Goal: Task Accomplishment & Management: Complete application form

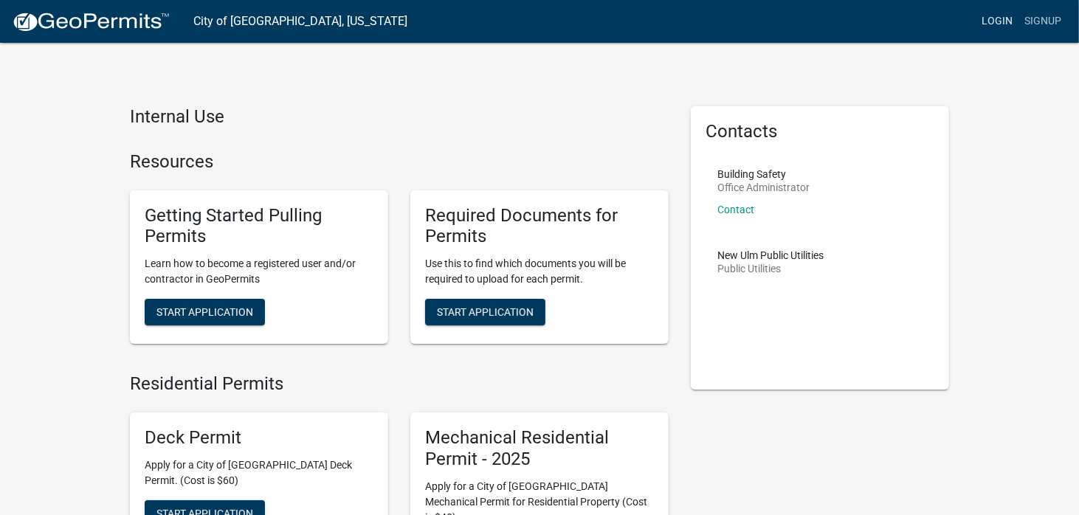
click at [996, 16] on link "Login" at bounding box center [997, 21] width 43 height 28
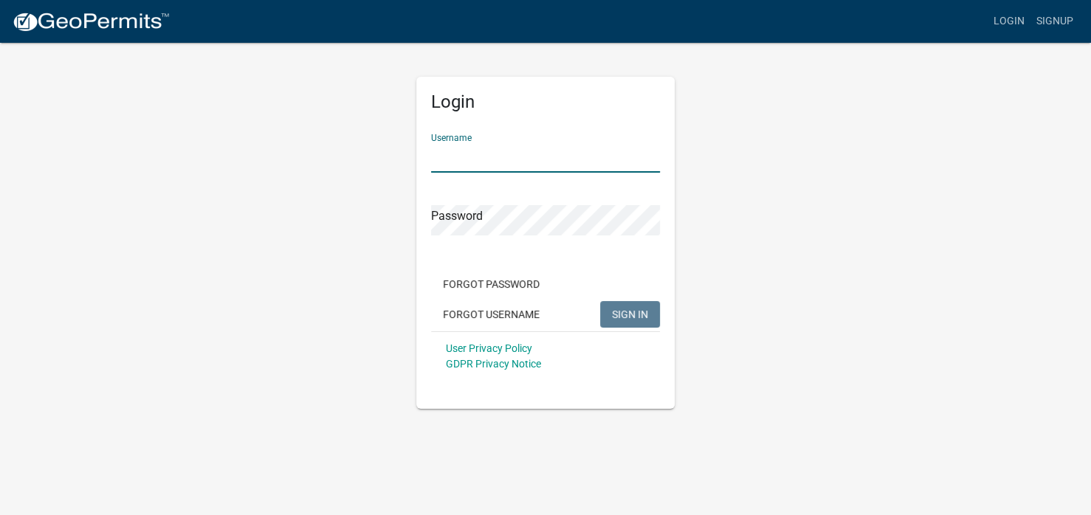
click at [463, 159] on input "Username" at bounding box center [545, 157] width 229 height 30
type input "[PERSON_NAME]"
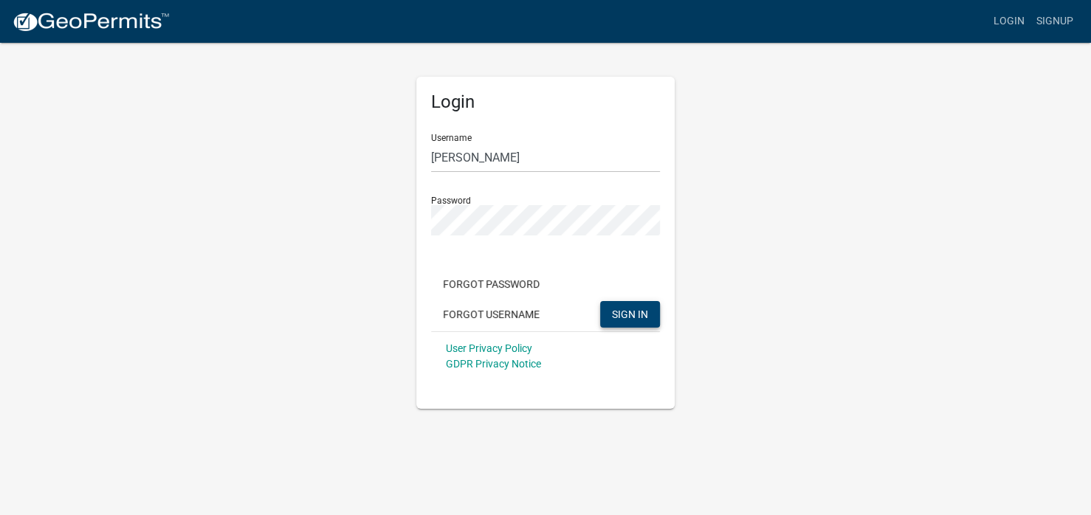
click at [637, 309] on span "SIGN IN" at bounding box center [630, 314] width 36 height 12
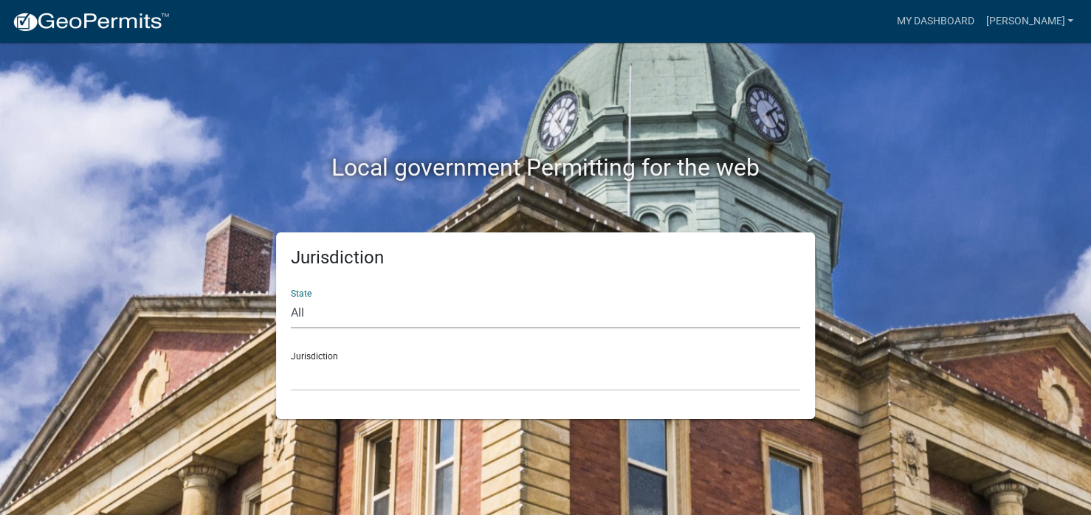
click at [306, 309] on select "All [US_STATE] [US_STATE] [US_STATE] [US_STATE] [US_STATE] [US_STATE] [US_STATE…" at bounding box center [545, 313] width 509 height 30
select select "[US_STATE]"
click at [291, 298] on select "All [US_STATE] [US_STATE] [US_STATE] [US_STATE] [US_STATE] [US_STATE] [US_STATE…" at bounding box center [545, 313] width 509 height 30
click at [339, 378] on select "[GEOGRAPHIC_DATA], [US_STATE] [GEOGRAPHIC_DATA], [US_STATE] [GEOGRAPHIC_DATA], …" at bounding box center [545, 376] width 509 height 30
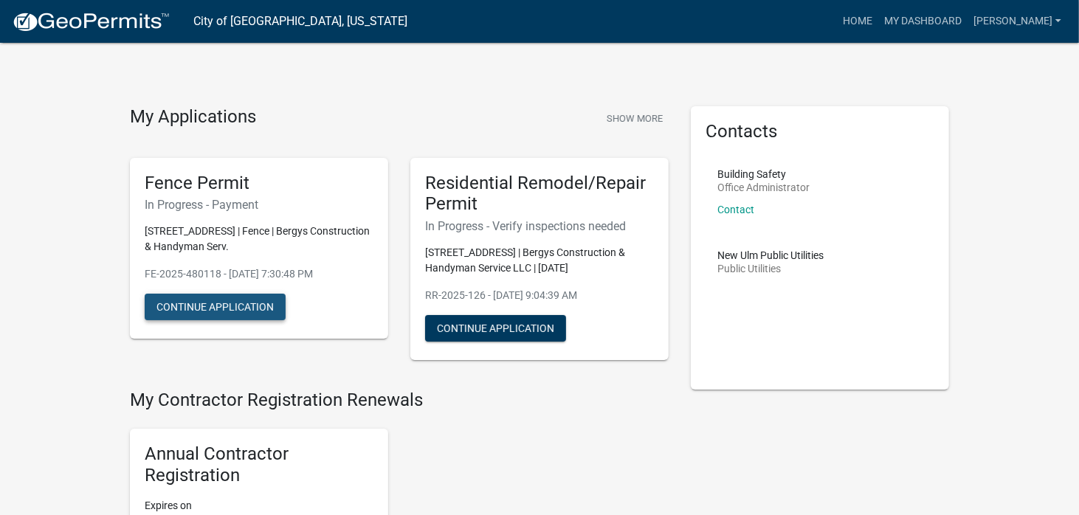
click at [204, 307] on button "Continue Application" at bounding box center [215, 307] width 141 height 27
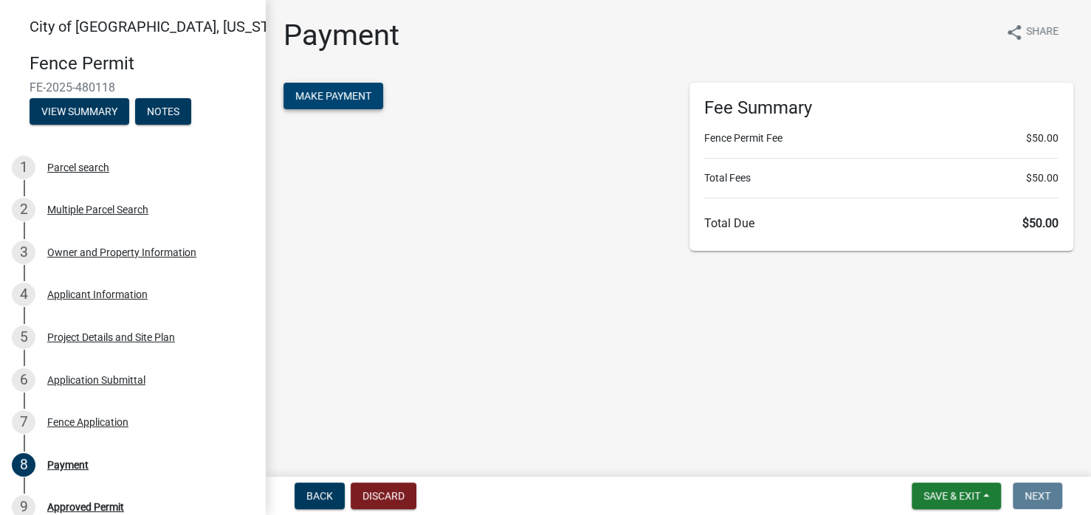
click at [320, 93] on span "Make Payment" at bounding box center [333, 96] width 76 height 12
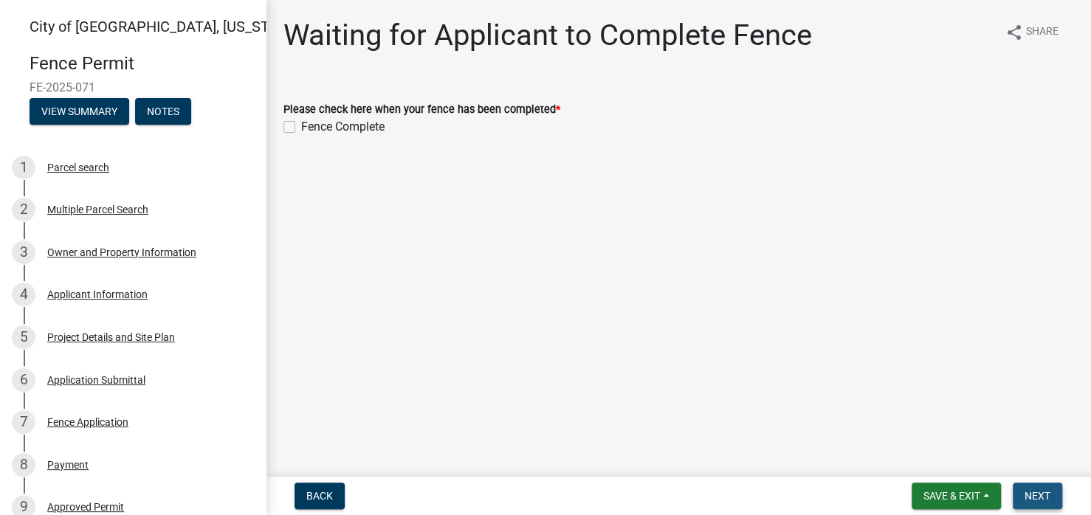
click at [1029, 498] on span "Next" at bounding box center [1037, 496] width 26 height 12
click at [963, 491] on span "Save & Exit" at bounding box center [951, 496] width 57 height 12
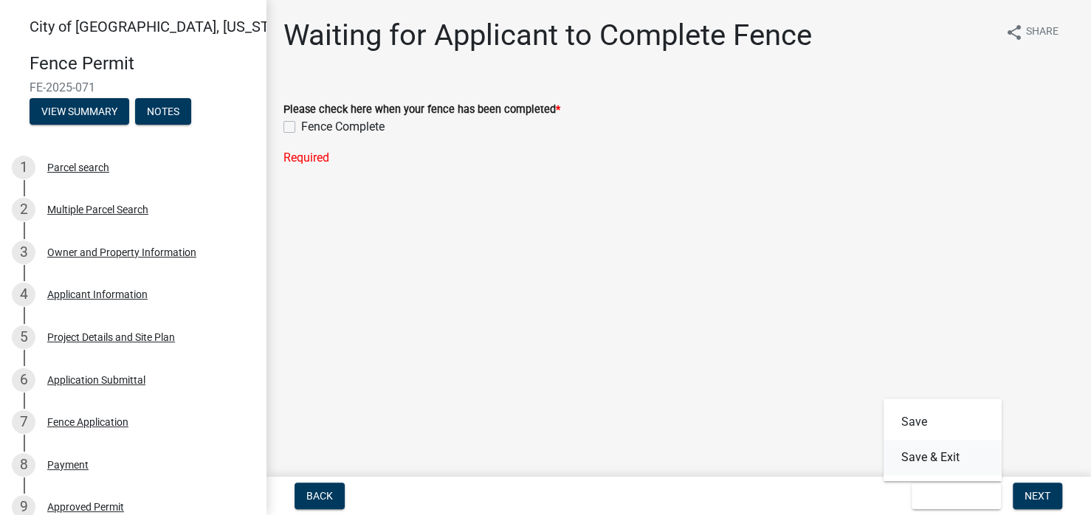
click at [923, 454] on button "Save & Exit" at bounding box center [942, 457] width 118 height 35
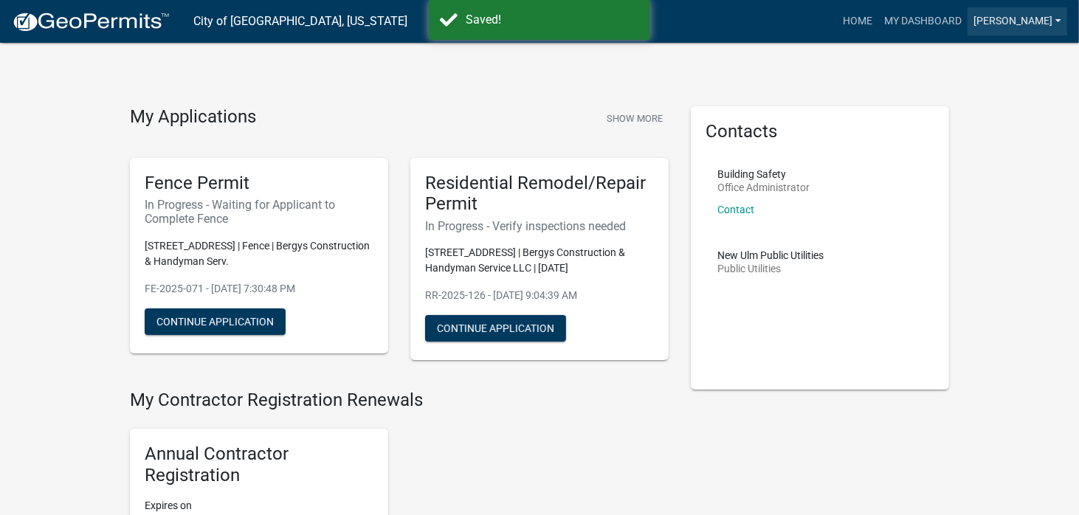
click at [1016, 19] on link "[PERSON_NAME]" at bounding box center [1017, 21] width 100 height 28
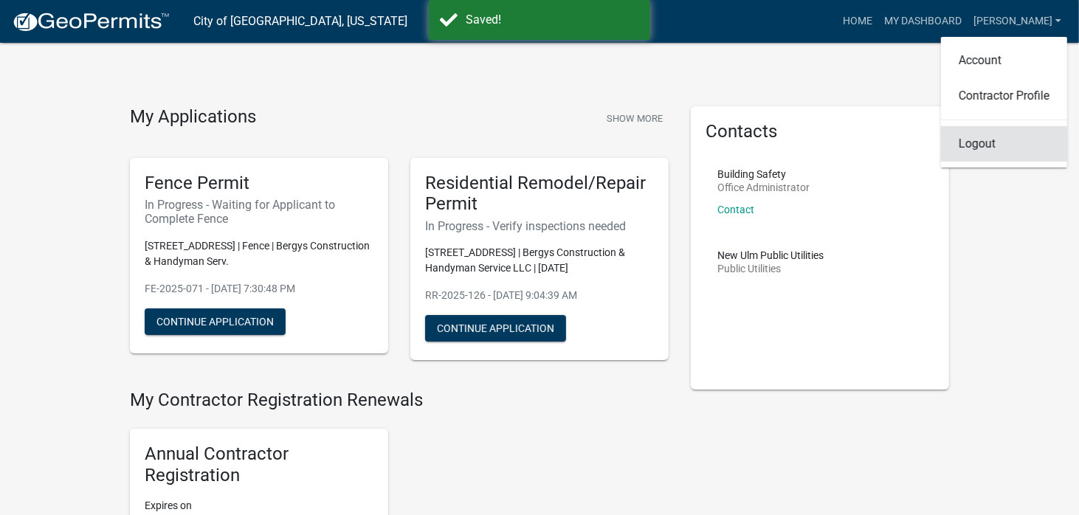
click at [981, 142] on link "Logout" at bounding box center [1004, 143] width 126 height 35
